Goal: Transaction & Acquisition: Purchase product/service

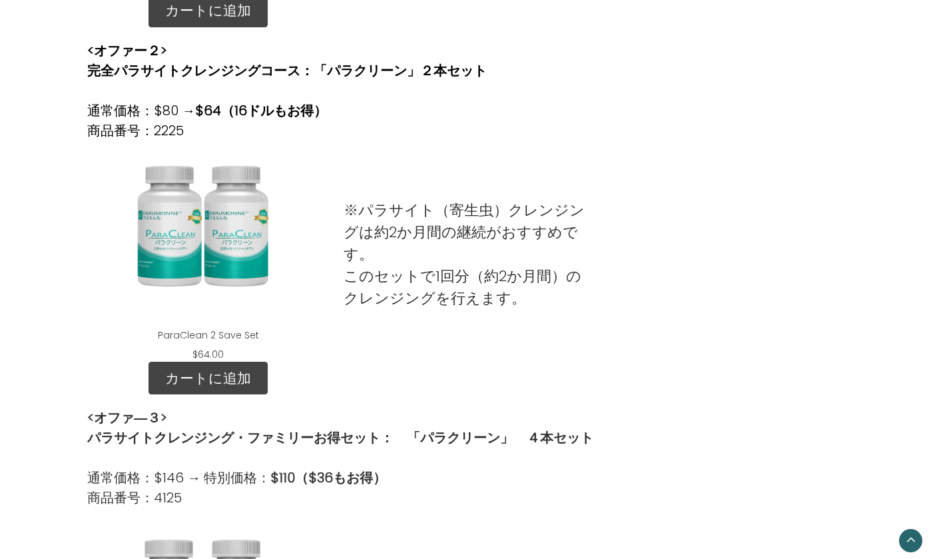
scroll to position [725, 0]
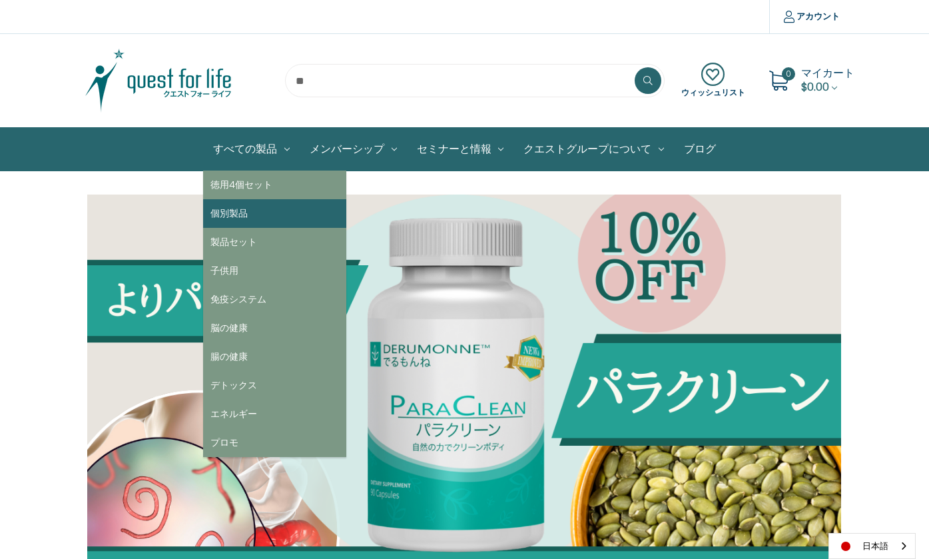
click at [237, 207] on link "個別製品" at bounding box center [274, 213] width 143 height 29
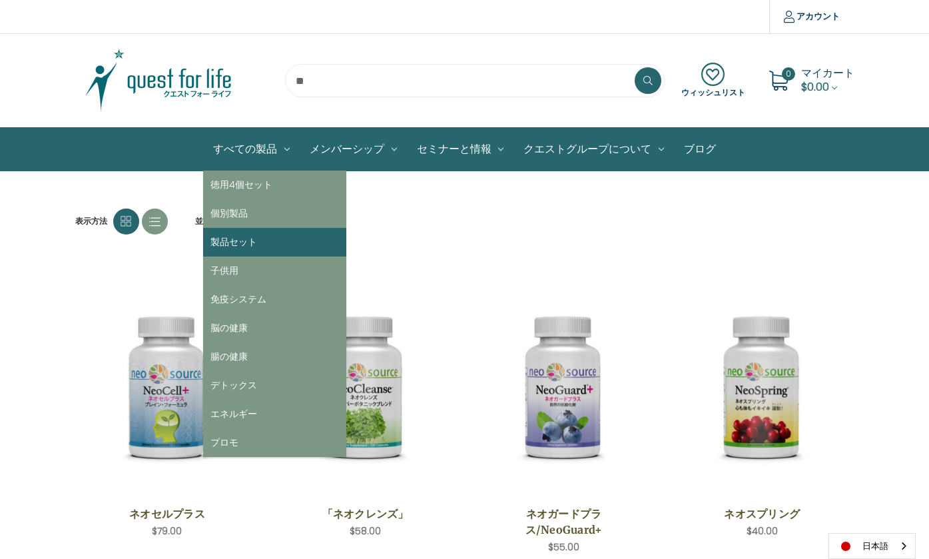
click at [260, 245] on link "製品セット" at bounding box center [274, 242] width 143 height 29
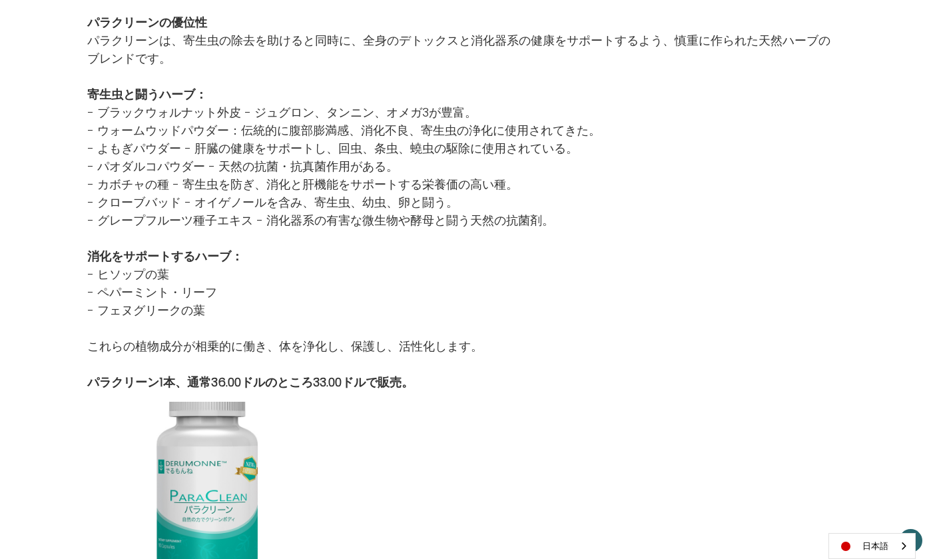
scroll to position [1203, 0]
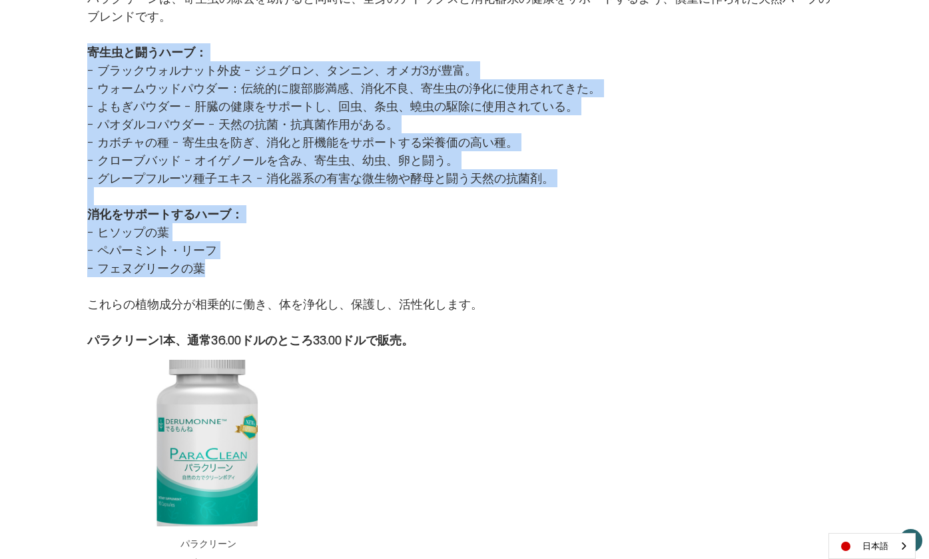
drag, startPoint x: 88, startPoint y: 51, endPoint x: 237, endPoint y: 265, distance: 260.9
click at [237, 265] on div "なぜ寄生虫クレンジングを選ぶのか？ 寄生虫とその有害な老廃物を除去することで： - 免疫機能の強化 - 消化と代謝をサポート - 明瞭さと集中力の向上 - 関…" at bounding box center [464, 35] width 754 height 630
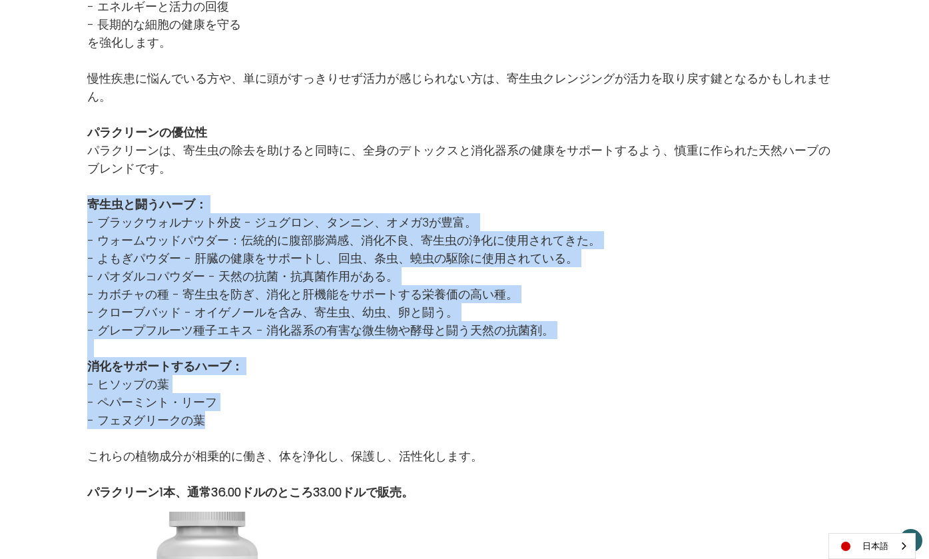
scroll to position [1046, 0]
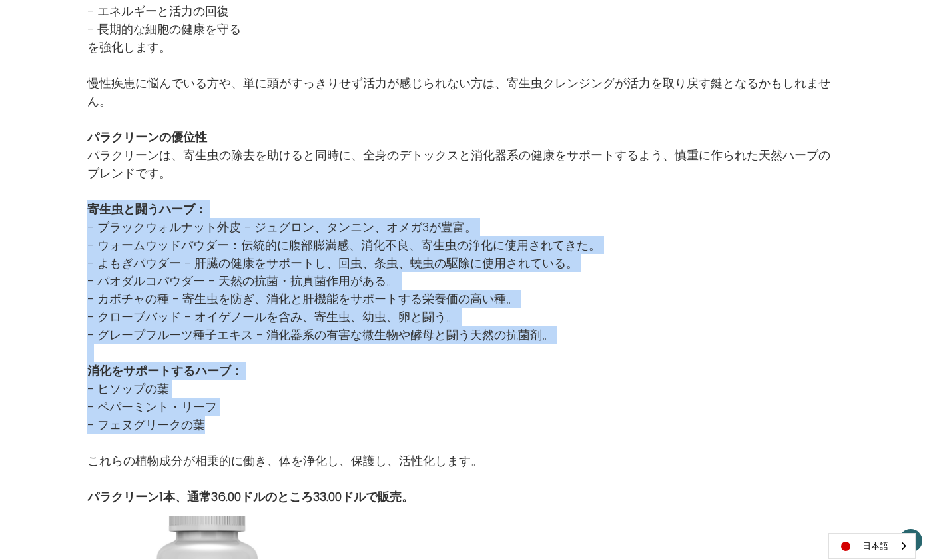
copy div "寄生虫と闘うハーブ： - ブラックウォルナット外皮 - ジュグロン、タンニン、オメガ3が豊富。 - ウォームウッドパウダー：伝統的に腹部膨満感、消化不良、寄生…"
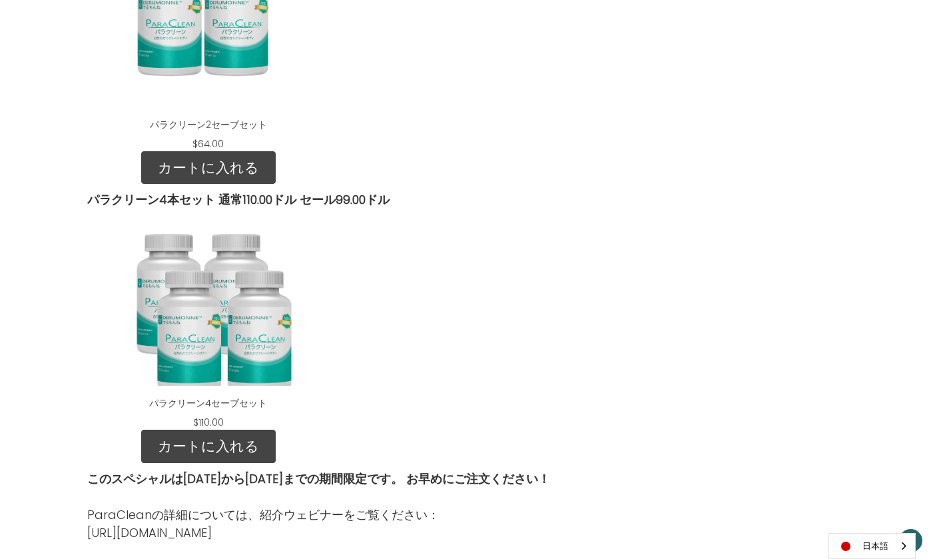
scroll to position [1909, 0]
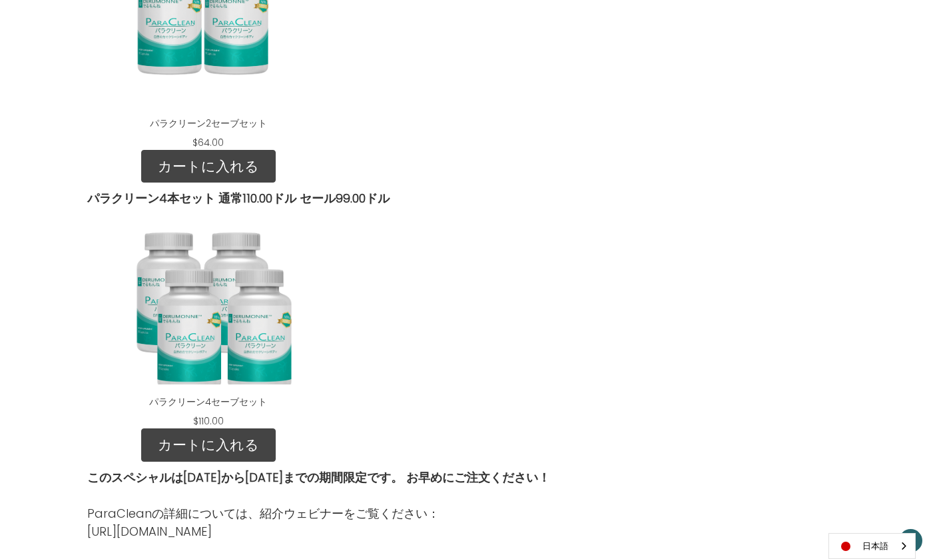
click at [215, 162] on link "カートに入れる" at bounding box center [208, 166] width 135 height 33
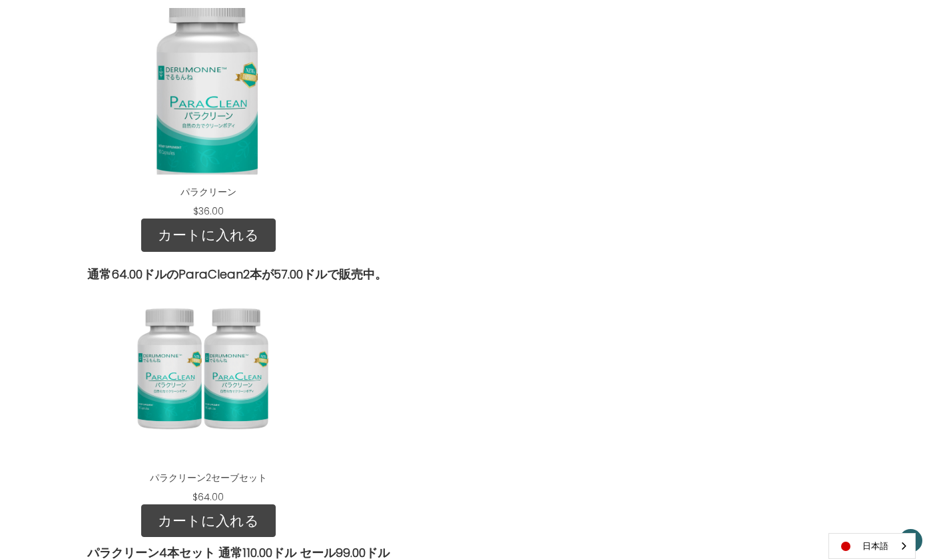
scroll to position [1587, 0]
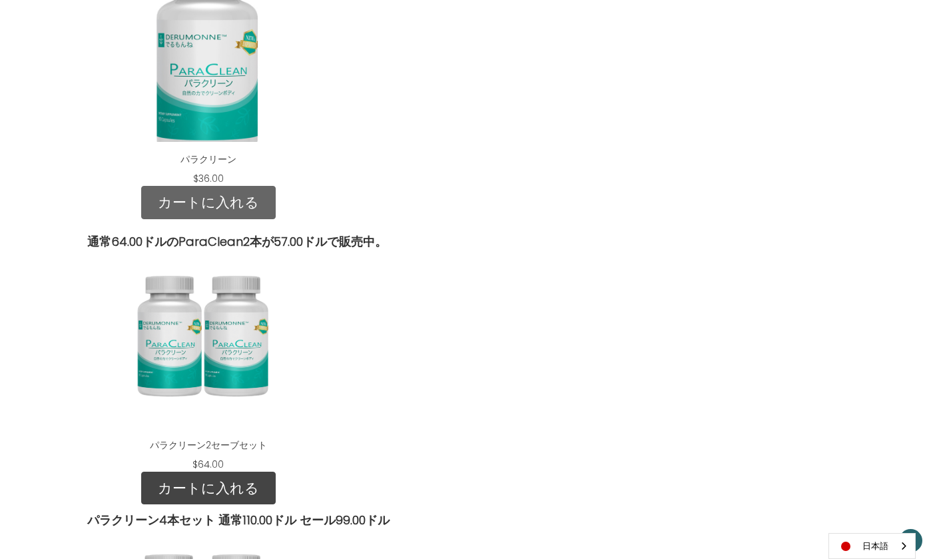
click at [223, 203] on link "カートに入れる" at bounding box center [208, 202] width 135 height 33
